Goal: Transaction & Acquisition: Purchase product/service

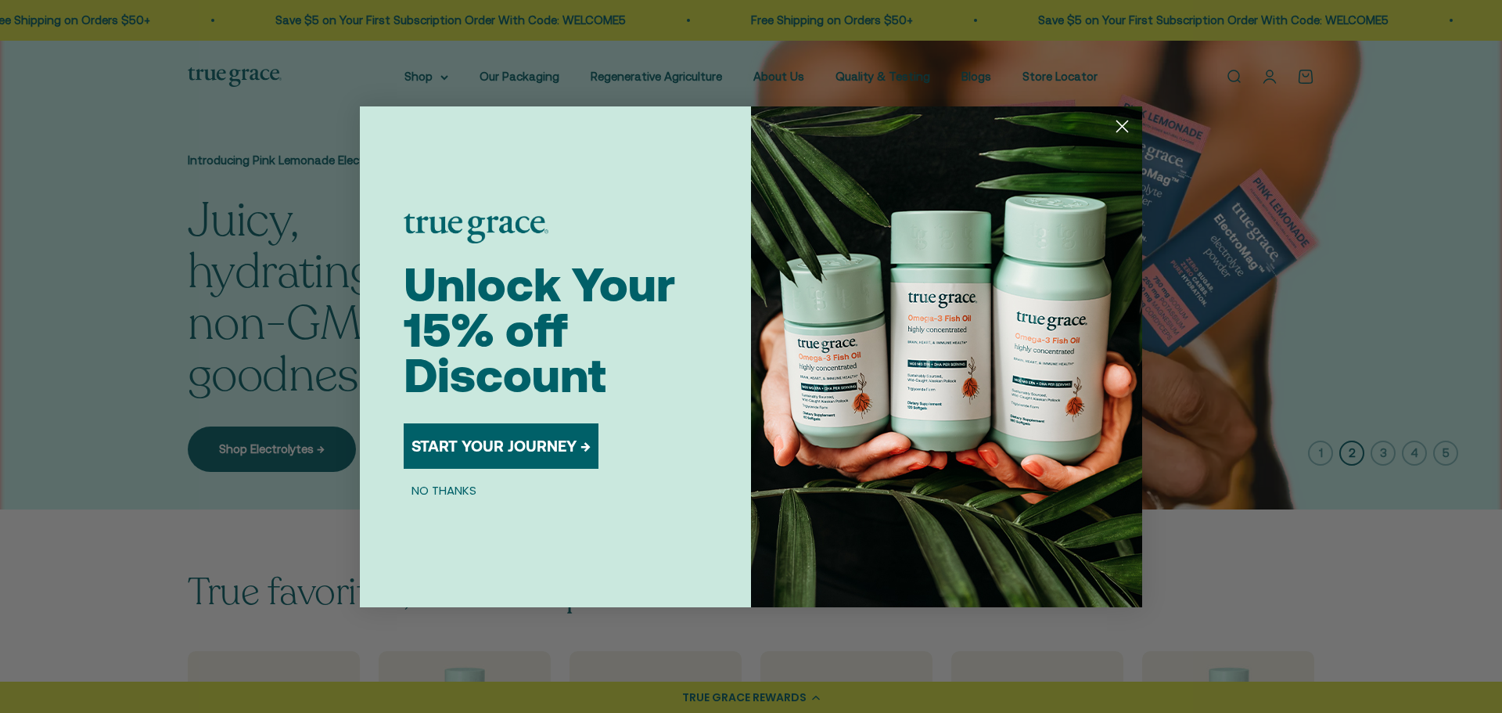
click at [1120, 121] on circle "Close dialog" at bounding box center [1122, 126] width 26 height 26
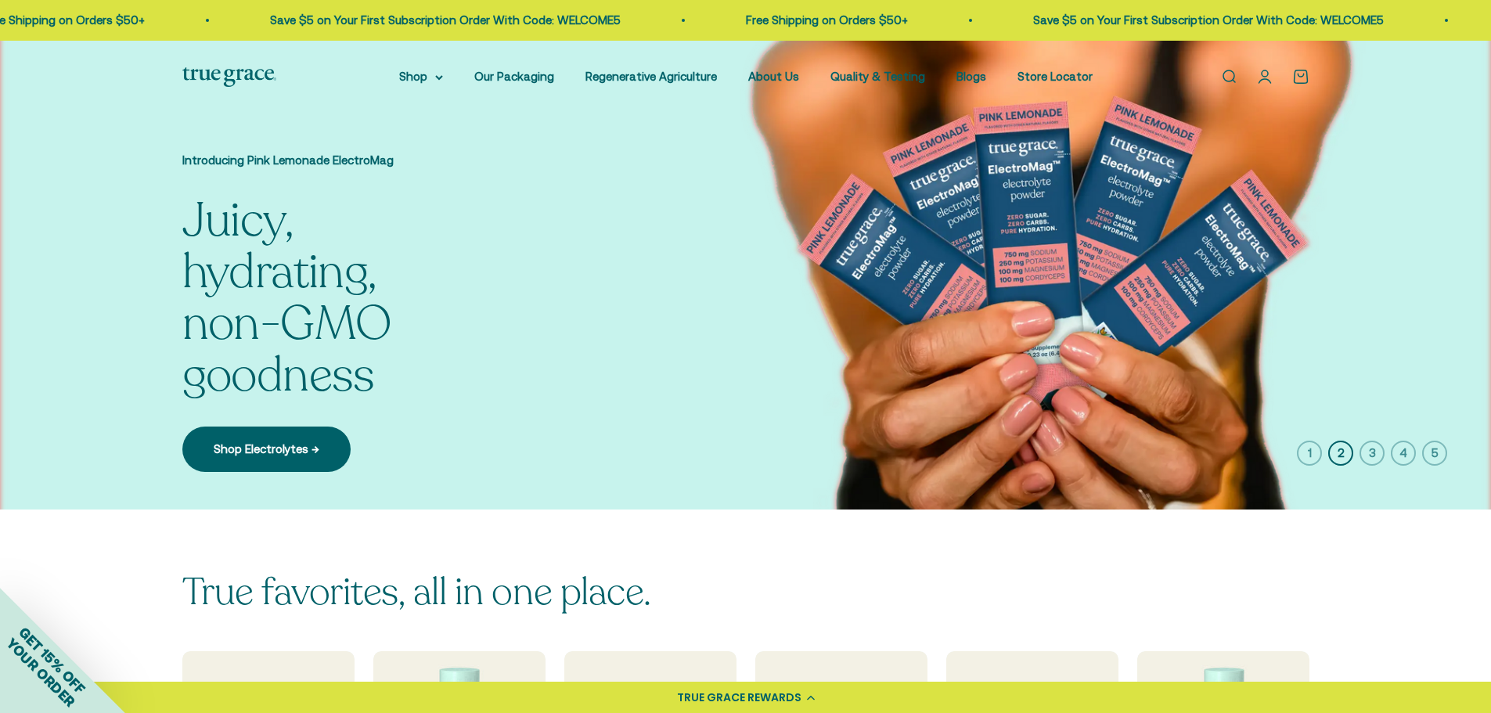
click at [1227, 74] on link "Open search" at bounding box center [1228, 76] width 17 height 17
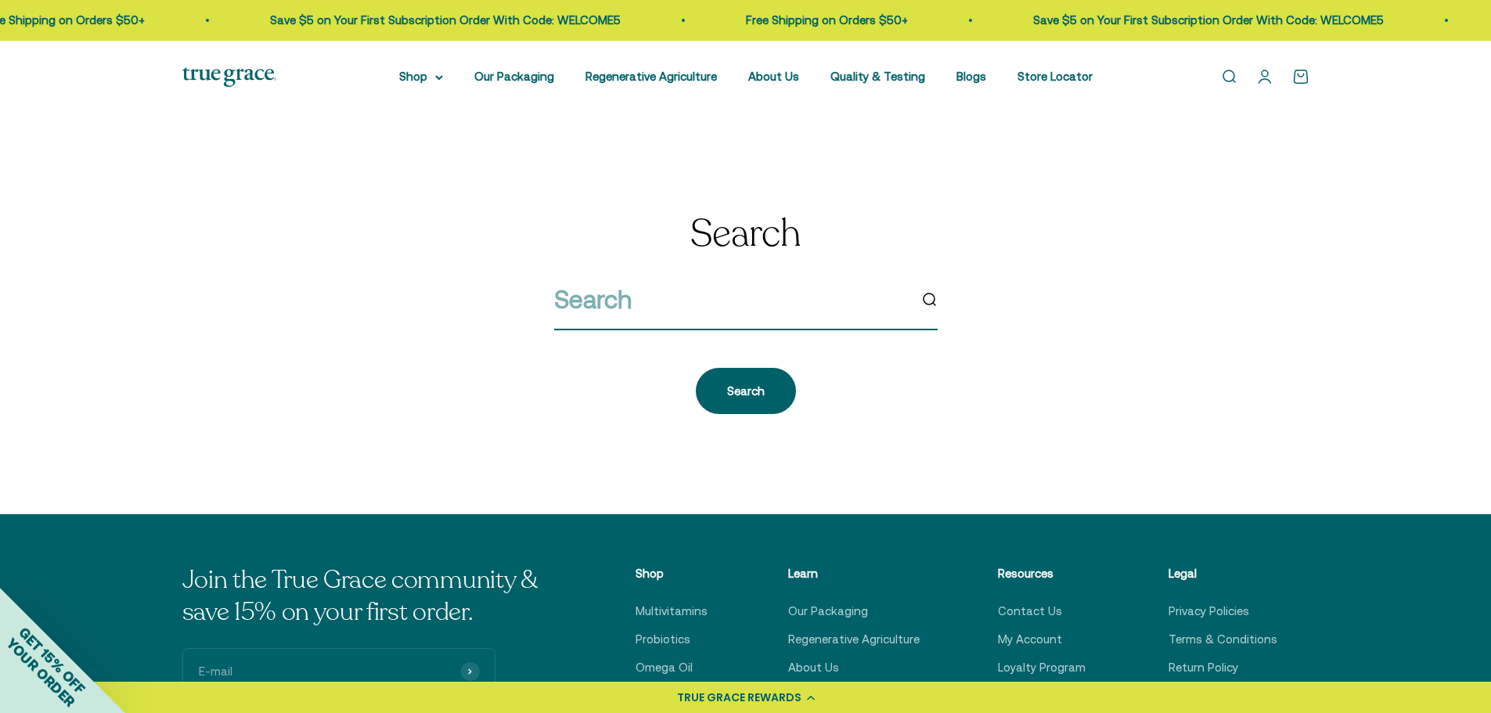
click at [668, 304] on input "search" at bounding box center [731, 299] width 354 height 40
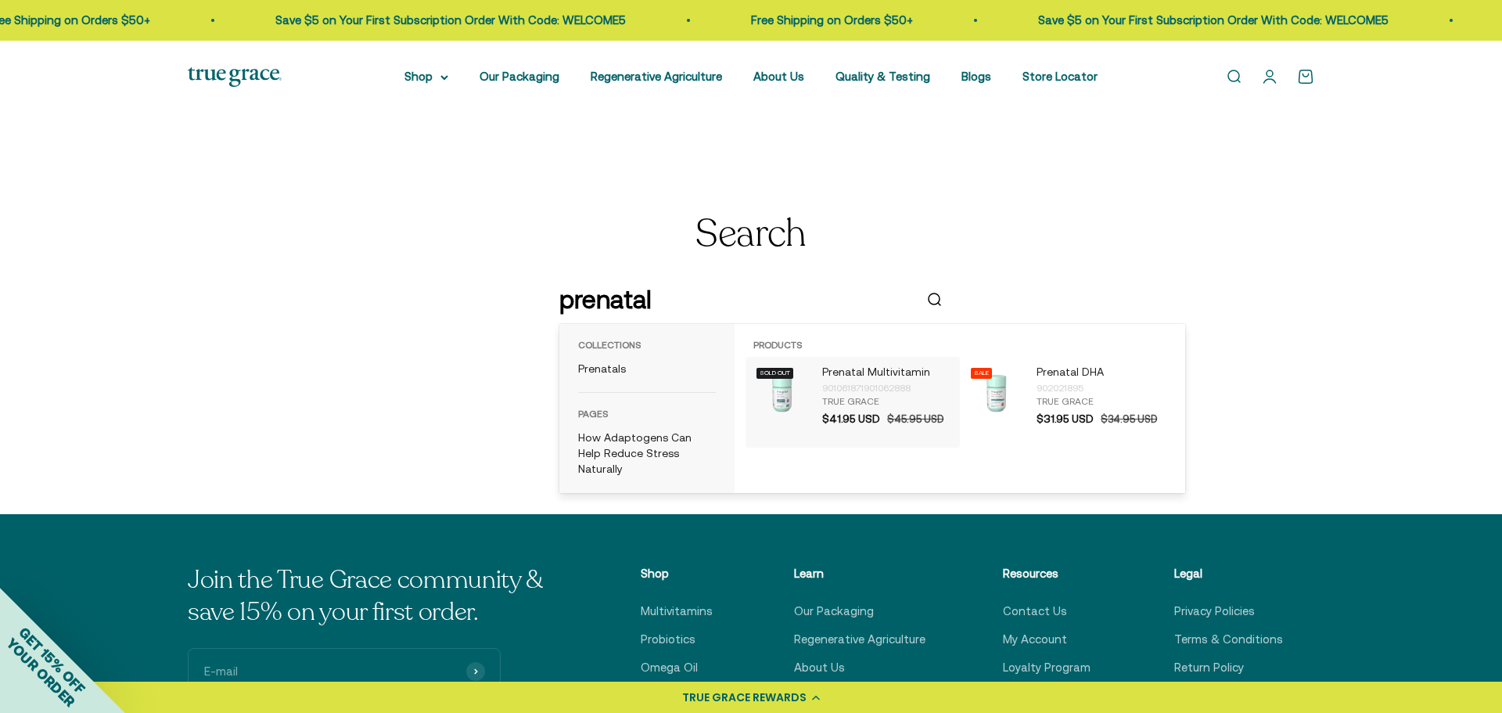
type input "prenatal"
click at [853, 365] on p "Prenatal Multivitamin" at bounding box center [887, 373] width 130 height 16
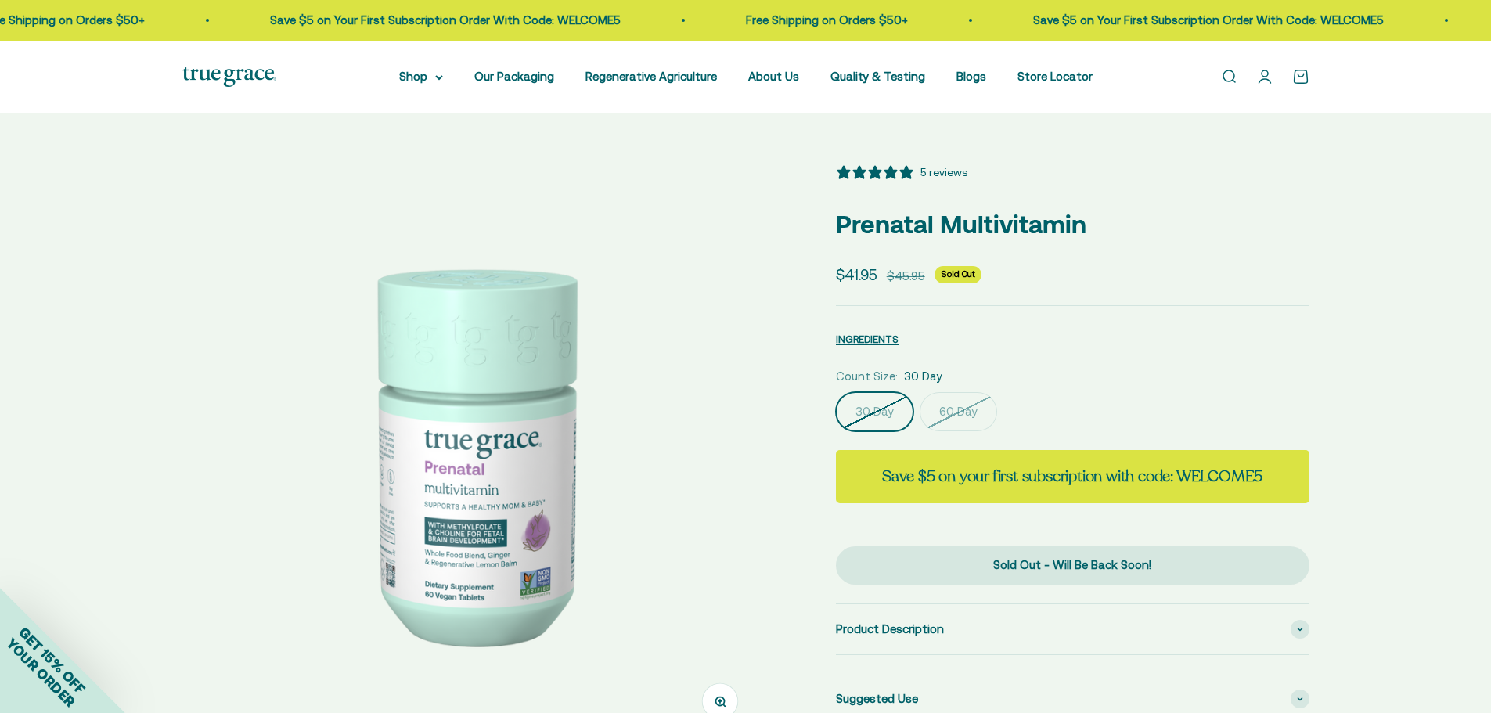
select select "3"
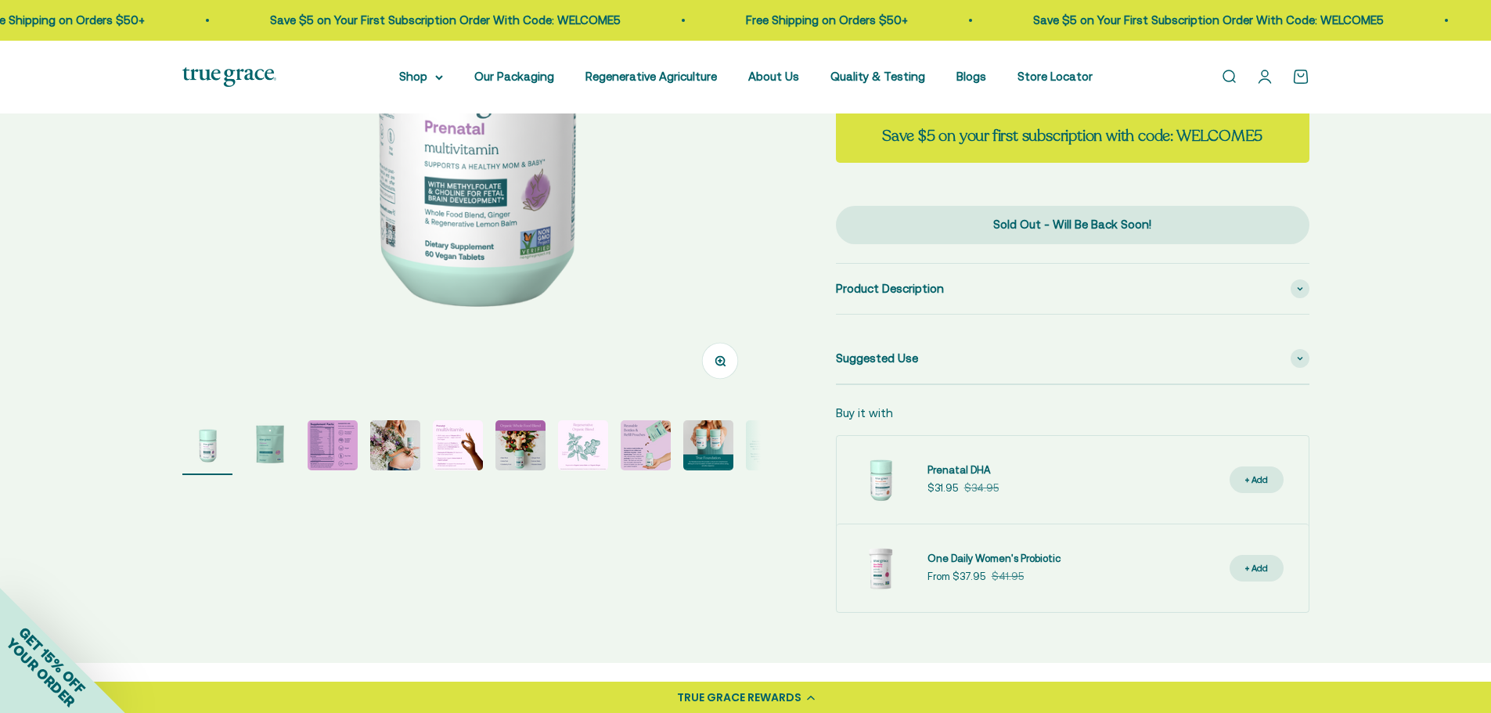
scroll to position [391, 0]
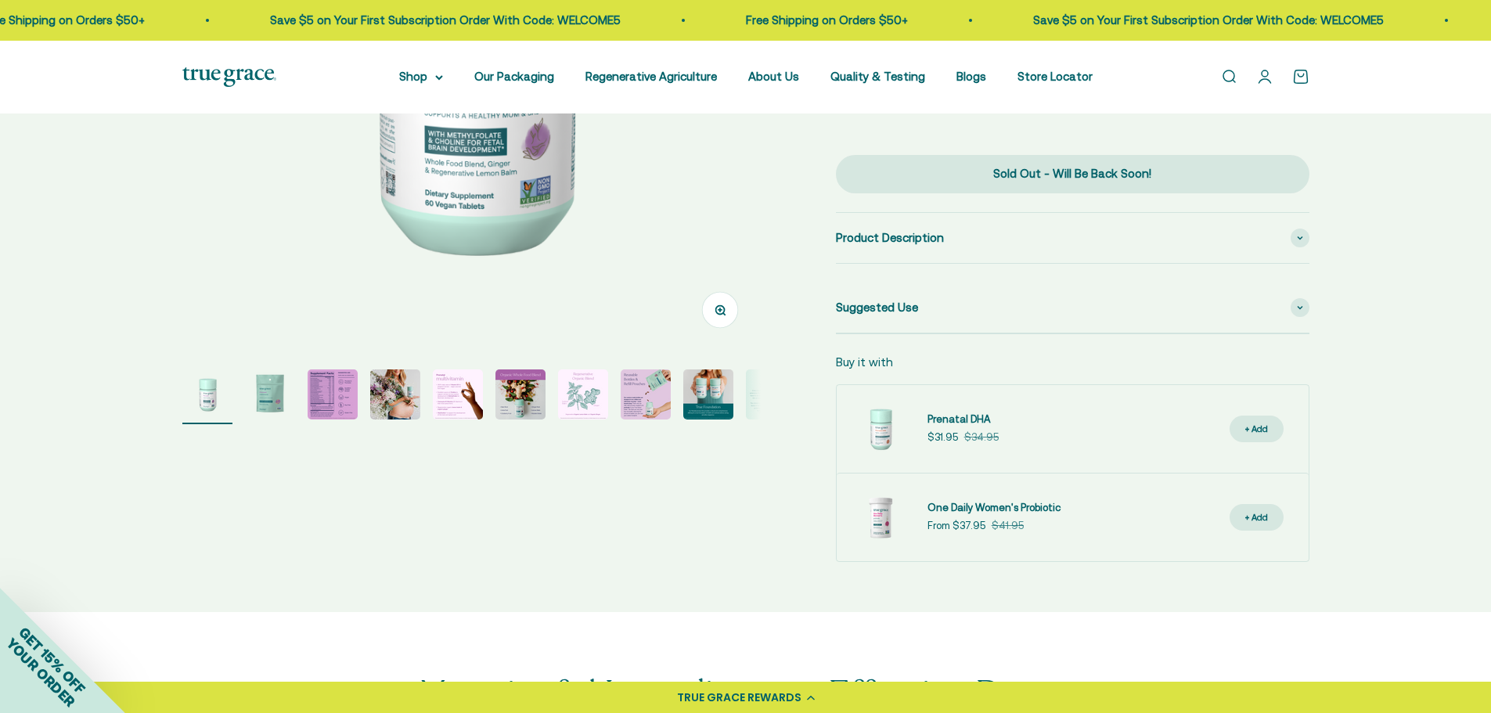
click at [337, 406] on img "Go to item 3" at bounding box center [332, 394] width 50 height 50
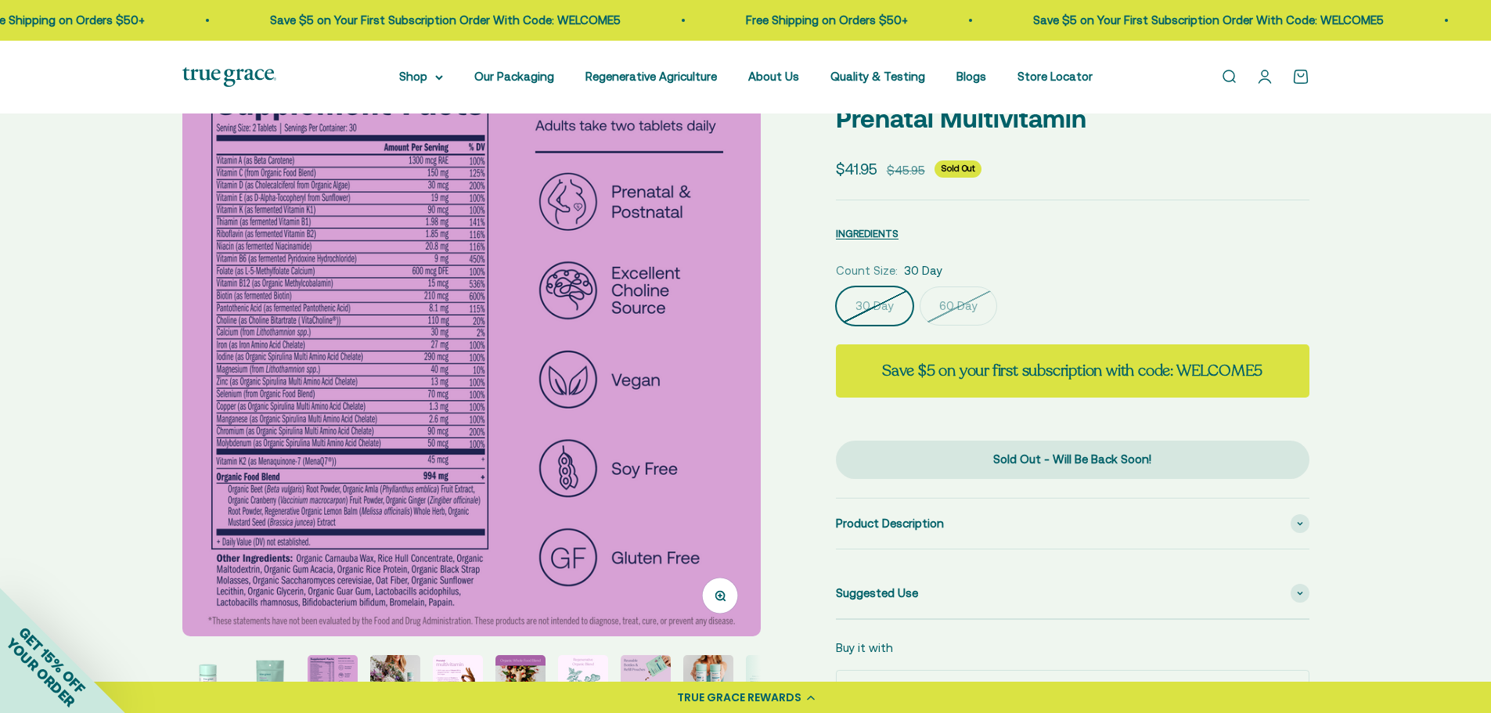
scroll to position [78, 0]
